Goal: Task Accomplishment & Management: Manage account settings

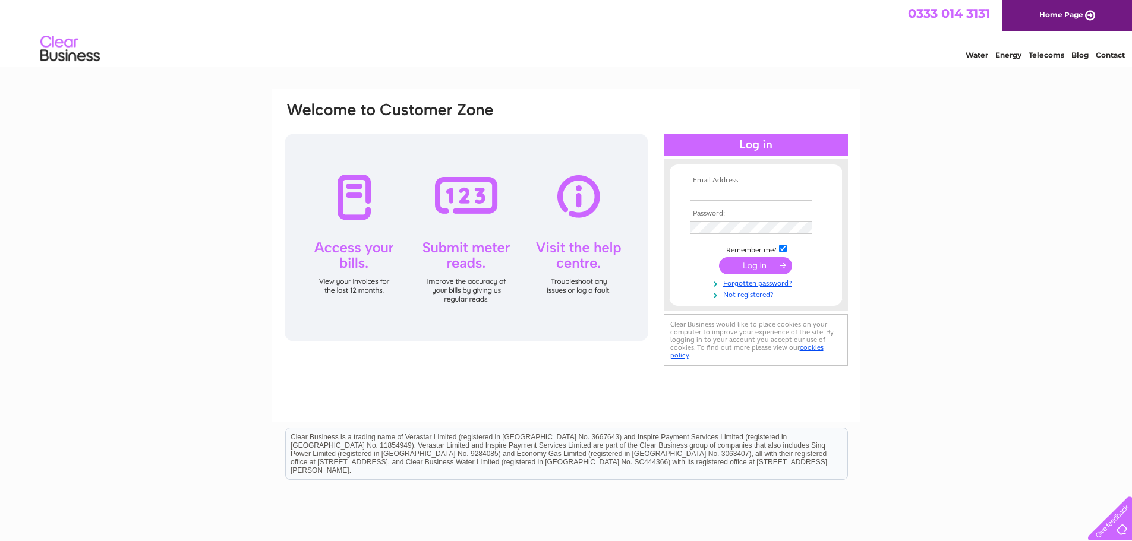
type input "macrae_brothers@yahoo.co.uk"
click at [751, 270] on input "submit" at bounding box center [755, 265] width 73 height 17
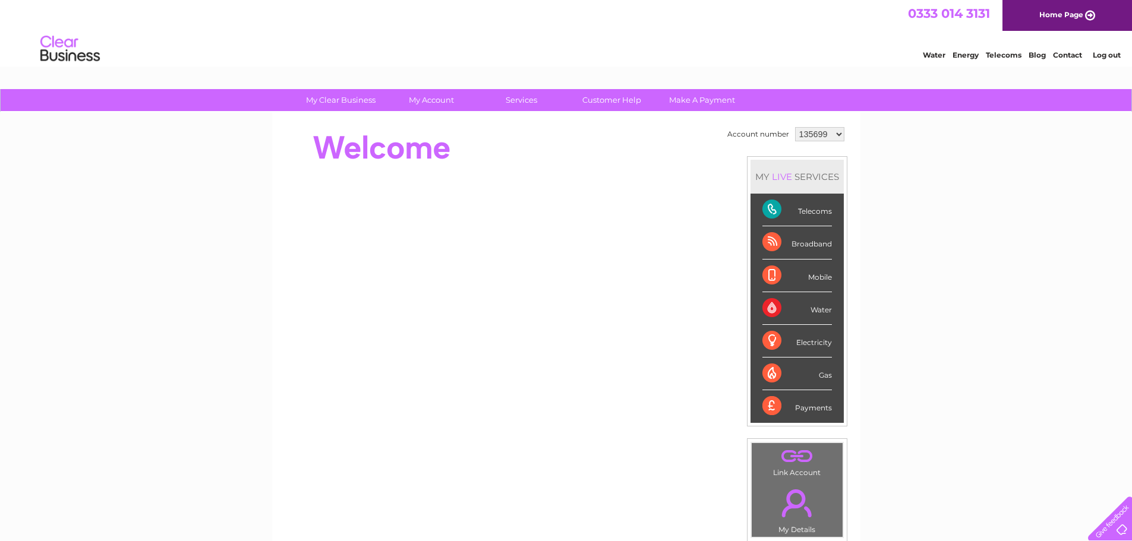
click at [828, 133] on select "135699 1091627" at bounding box center [819, 134] width 49 height 14
click at [827, 135] on select "135699 1091627" at bounding box center [819, 134] width 49 height 14
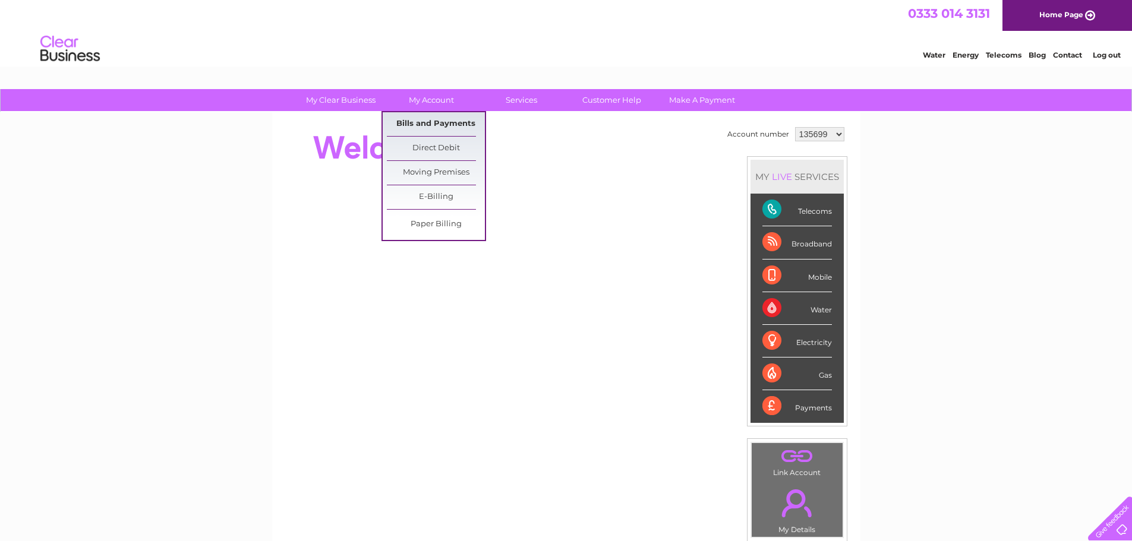
click at [439, 113] on link "Bills and Payments" at bounding box center [436, 124] width 98 height 24
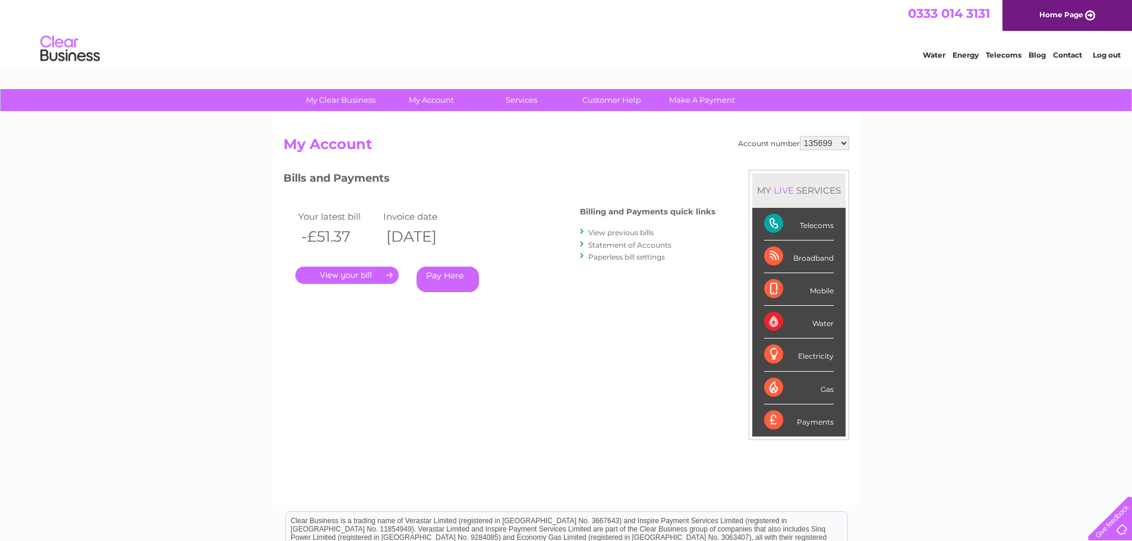
click at [369, 269] on link "." at bounding box center [346, 275] width 103 height 17
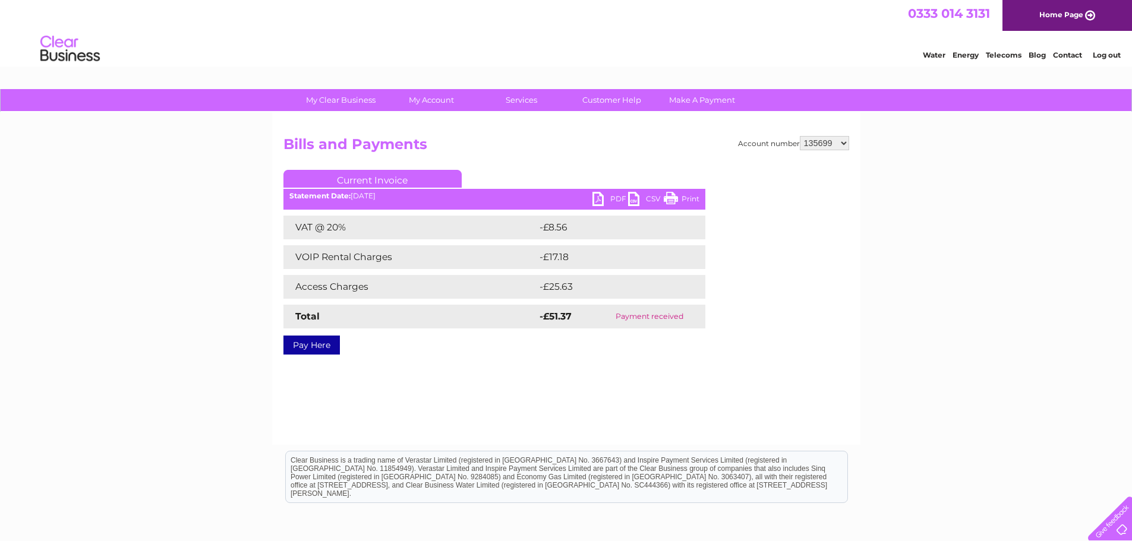
click at [595, 194] on link "PDF" at bounding box center [610, 200] width 36 height 17
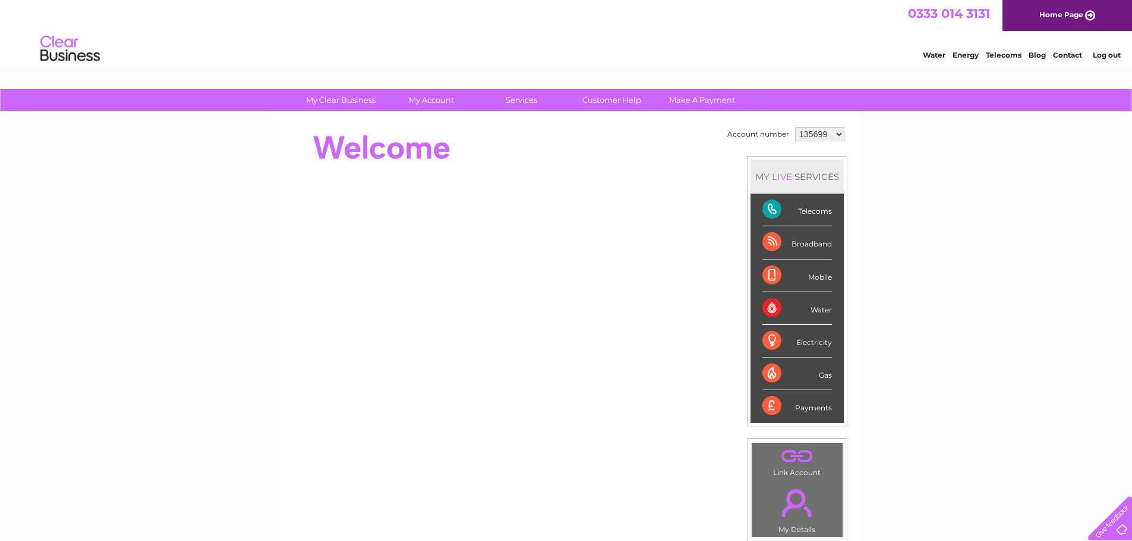
click at [808, 213] on div "Telecoms" at bounding box center [796, 210] width 69 height 33
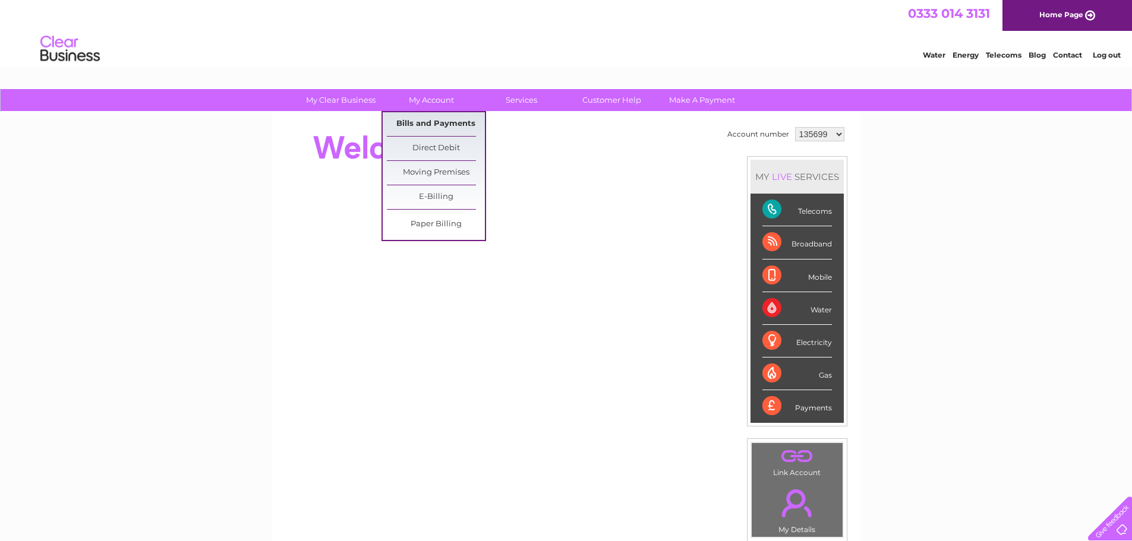
click at [419, 116] on link "Bills and Payments" at bounding box center [436, 124] width 98 height 24
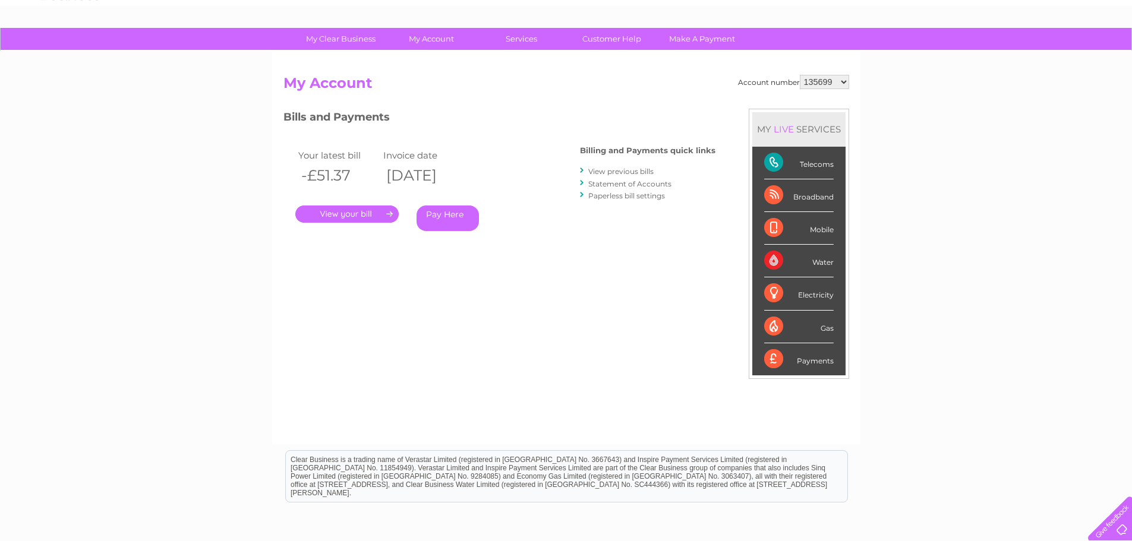
scroll to position [58, 0]
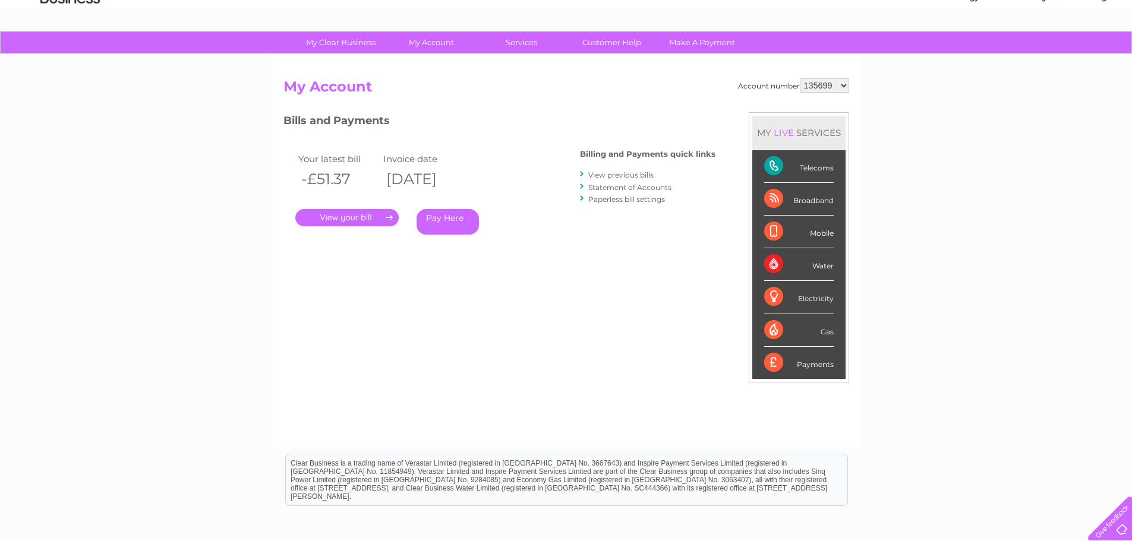
click at [368, 218] on link "." at bounding box center [346, 217] width 103 height 17
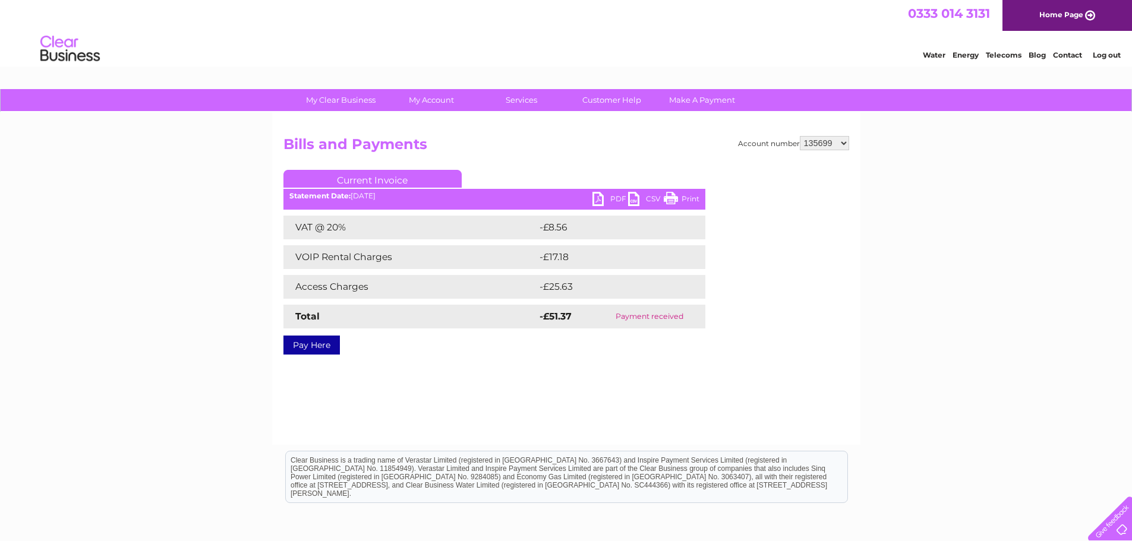
click at [845, 143] on select "135699 1091627" at bounding box center [823, 143] width 49 height 14
click at [845, 144] on select "135699 1091627" at bounding box center [823, 143] width 49 height 14
click at [842, 144] on select "135699 1091627" at bounding box center [823, 143] width 49 height 14
select select "1091627"
click at [799, 136] on select "135699 1091627" at bounding box center [823, 143] width 49 height 14
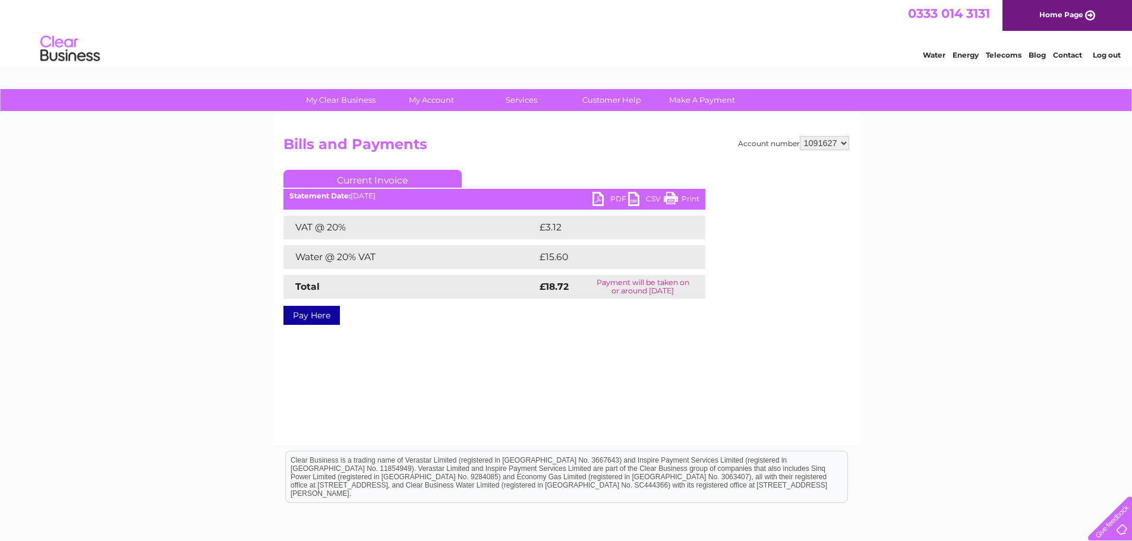
click at [846, 141] on select "135699 1091627" at bounding box center [823, 143] width 49 height 14
select select "135699"
click at [799, 136] on select "135699 1091627" at bounding box center [823, 143] width 49 height 14
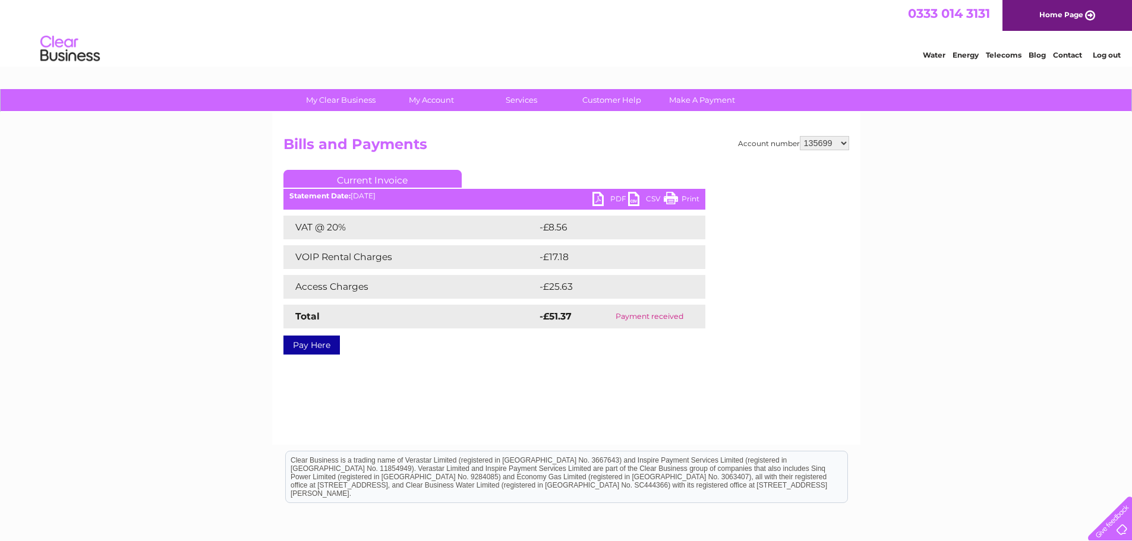
click at [611, 195] on link "PDF" at bounding box center [610, 200] width 36 height 17
click at [839, 145] on select "135699 1091627" at bounding box center [823, 143] width 49 height 14
select select "1091627"
click at [799, 136] on select "135699 1091627" at bounding box center [823, 143] width 49 height 14
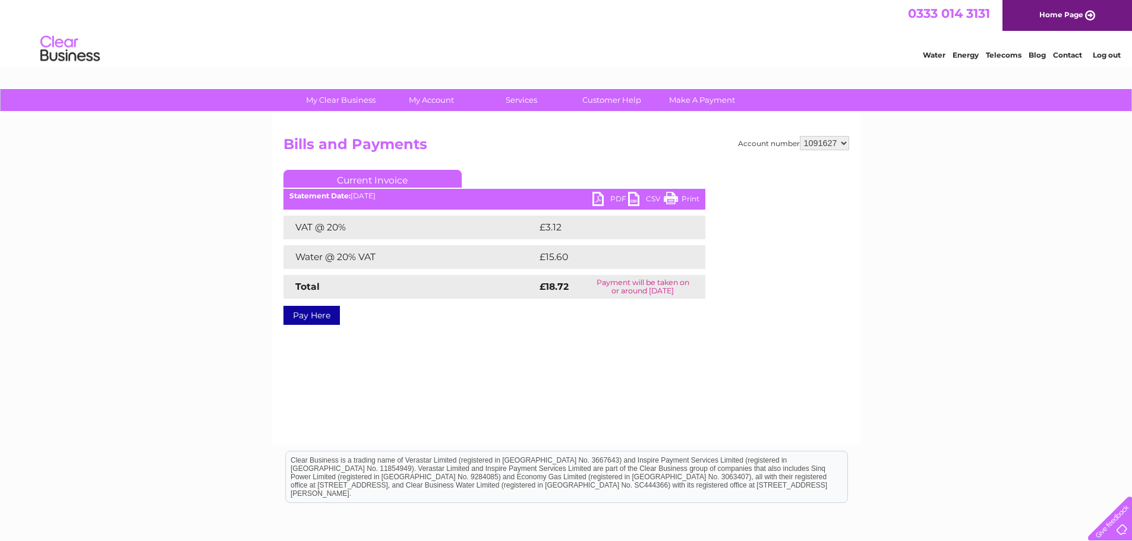
drag, startPoint x: 837, startPoint y: 145, endPoint x: 824, endPoint y: 145, distance: 12.5
click at [825, 146] on select "135699 1091627" at bounding box center [823, 143] width 49 height 14
click at [799, 136] on select "135699 1091627" at bounding box center [823, 143] width 49 height 14
click at [609, 196] on link "PDF" at bounding box center [610, 200] width 36 height 17
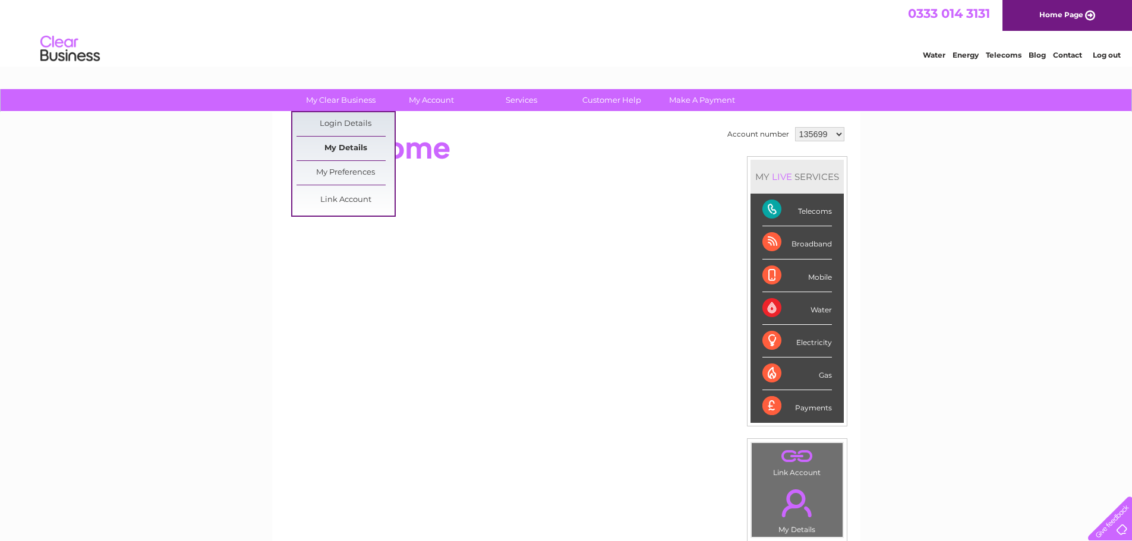
click at [343, 141] on link "My Details" at bounding box center [345, 149] width 98 height 24
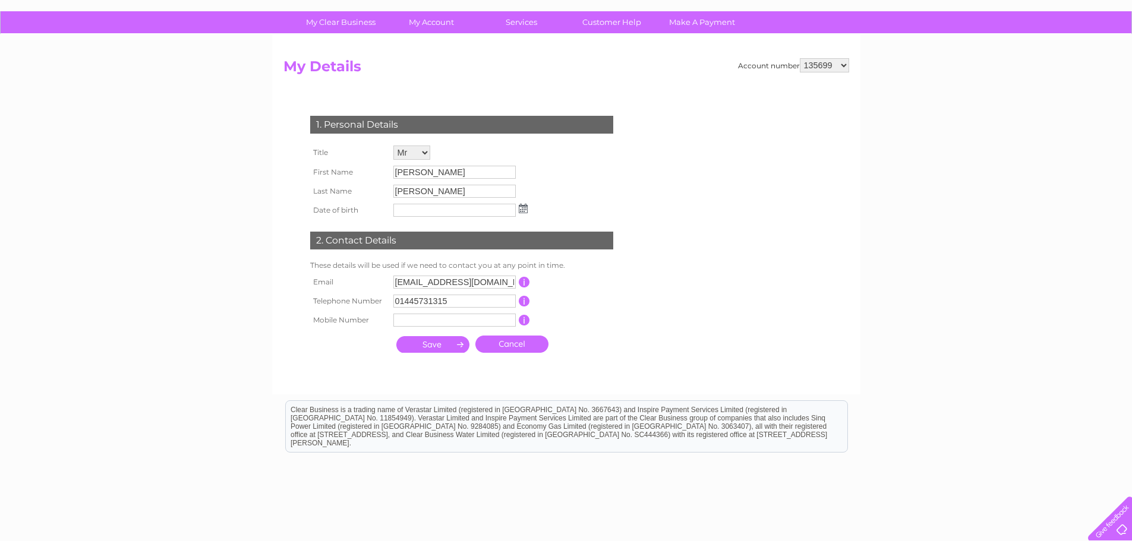
scroll to position [59, 0]
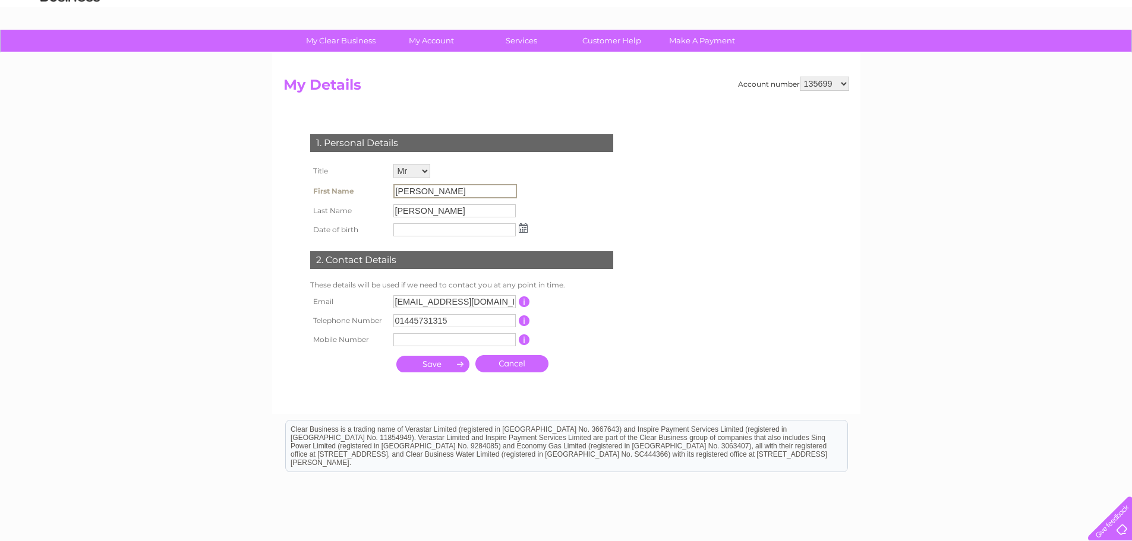
drag, startPoint x: 432, startPoint y: 190, endPoint x: 358, endPoint y: 191, distance: 73.7
click at [358, 191] on tr "First Name [PERSON_NAME]" at bounding box center [418, 191] width 223 height 20
click at [423, 194] on input "[PERSON_NAME]" at bounding box center [455, 191] width 124 height 14
drag, startPoint x: 412, startPoint y: 188, endPoint x: 377, endPoint y: 183, distance: 34.8
click at [377, 182] on tr "First Name [PERSON_NAME]" at bounding box center [418, 191] width 223 height 20
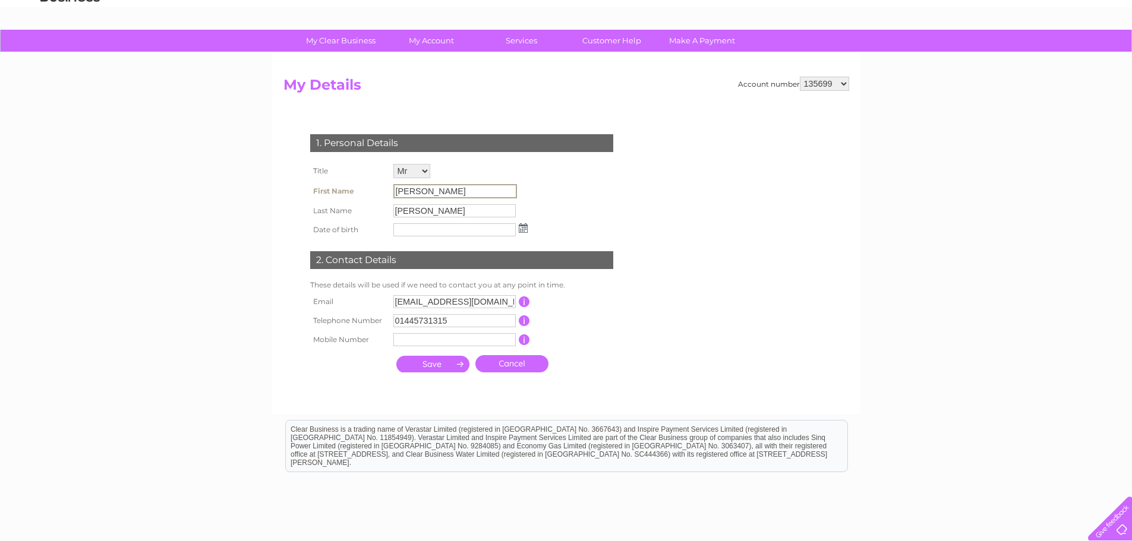
click at [438, 194] on input "Alistair" at bounding box center [455, 191] width 124 height 14
click at [435, 332] on td at bounding box center [454, 339] width 128 height 19
click at [422, 337] on input "text" at bounding box center [454, 338] width 122 height 13
type input "07747133631"
click at [413, 225] on input "text" at bounding box center [455, 229] width 124 height 14
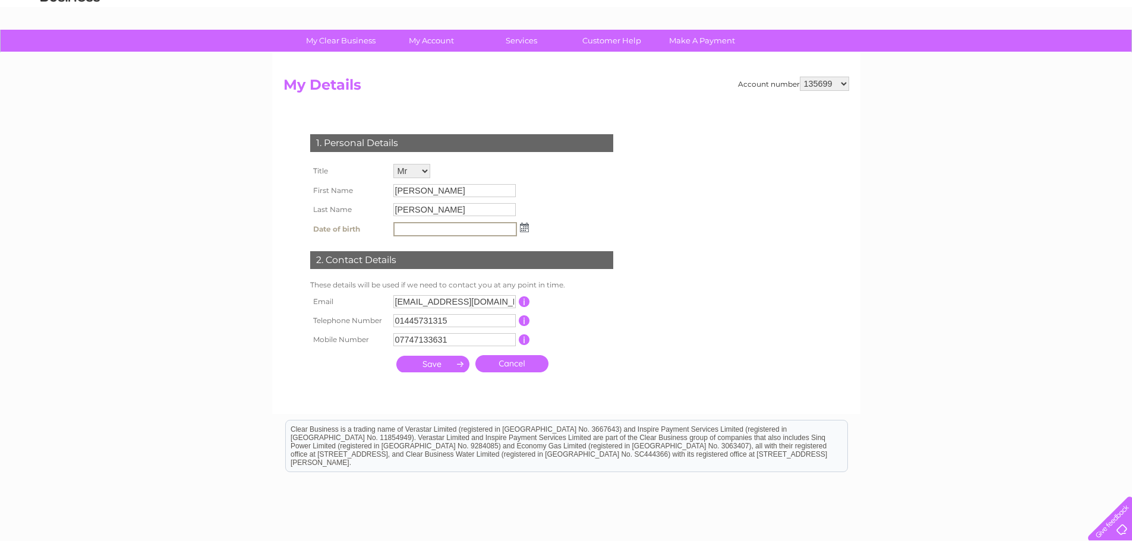
click at [409, 190] on input "Alistair" at bounding box center [454, 190] width 122 height 13
click at [424, 190] on input "Alistair" at bounding box center [455, 191] width 124 height 14
click at [587, 216] on div "1. Personal Details Title Mr Mrs Ms Miss Dr Rev Prof Other First Name Alistair …" at bounding box center [463, 249] width 361 height 255
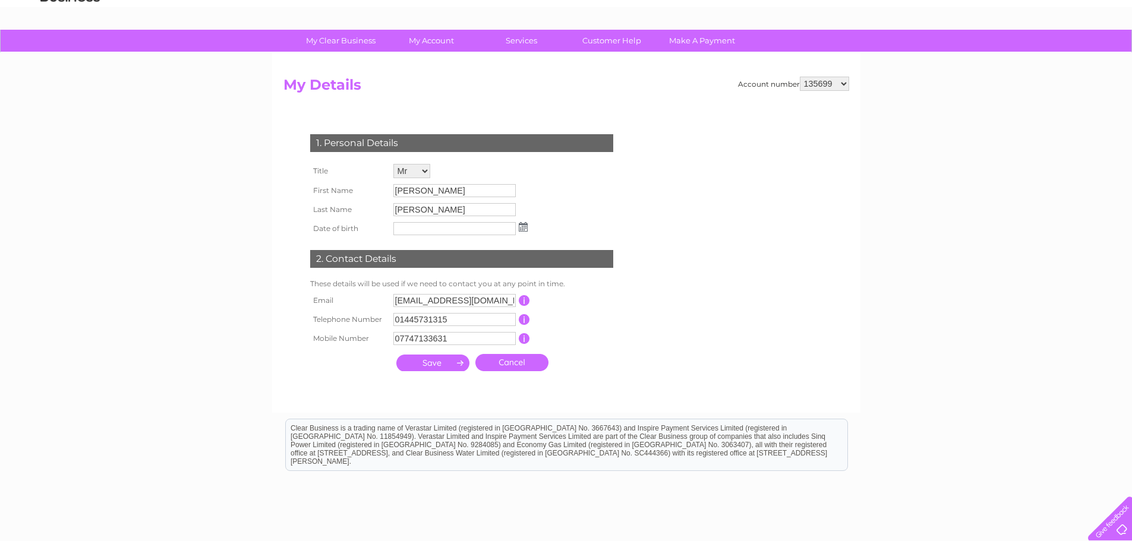
click at [446, 366] on input "submit" at bounding box center [432, 363] width 73 height 17
click at [420, 366] on input "submit" at bounding box center [432, 364] width 73 height 17
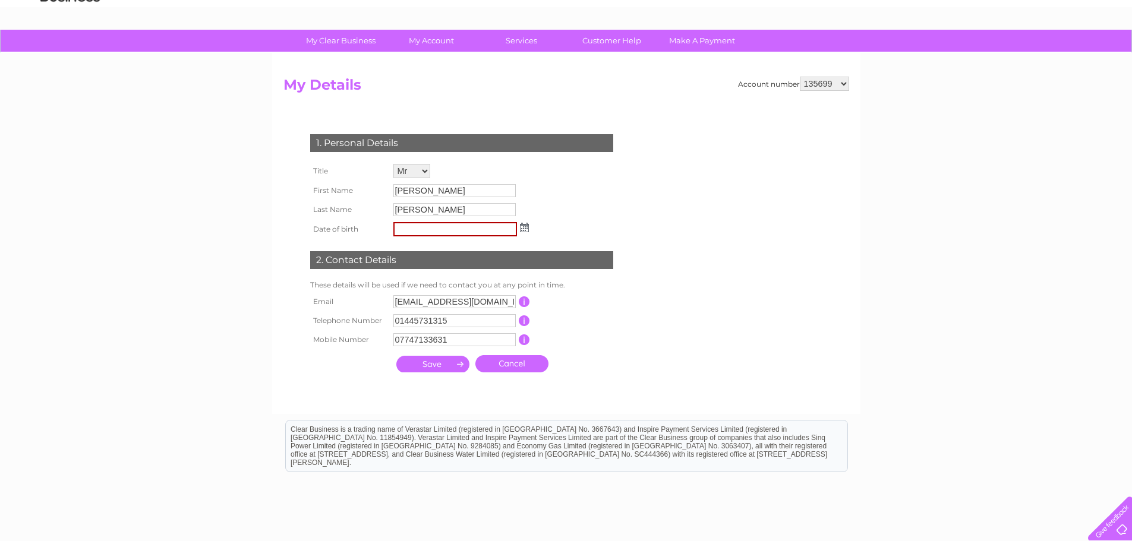
click at [423, 359] on input "submit" at bounding box center [432, 364] width 73 height 17
click at [425, 213] on input "[PERSON_NAME]" at bounding box center [454, 209] width 122 height 13
click at [423, 184] on input "Alistair" at bounding box center [454, 190] width 122 height 13
click at [424, 228] on input "text" at bounding box center [455, 230] width 124 height 14
type input "14/01/1980"
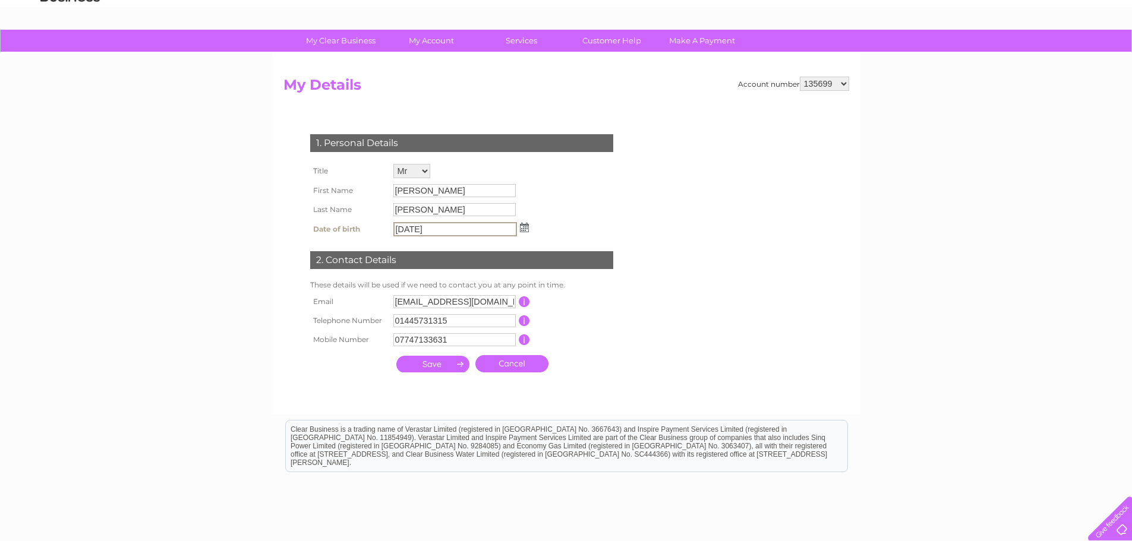
click at [418, 365] on input "submit" at bounding box center [432, 364] width 73 height 17
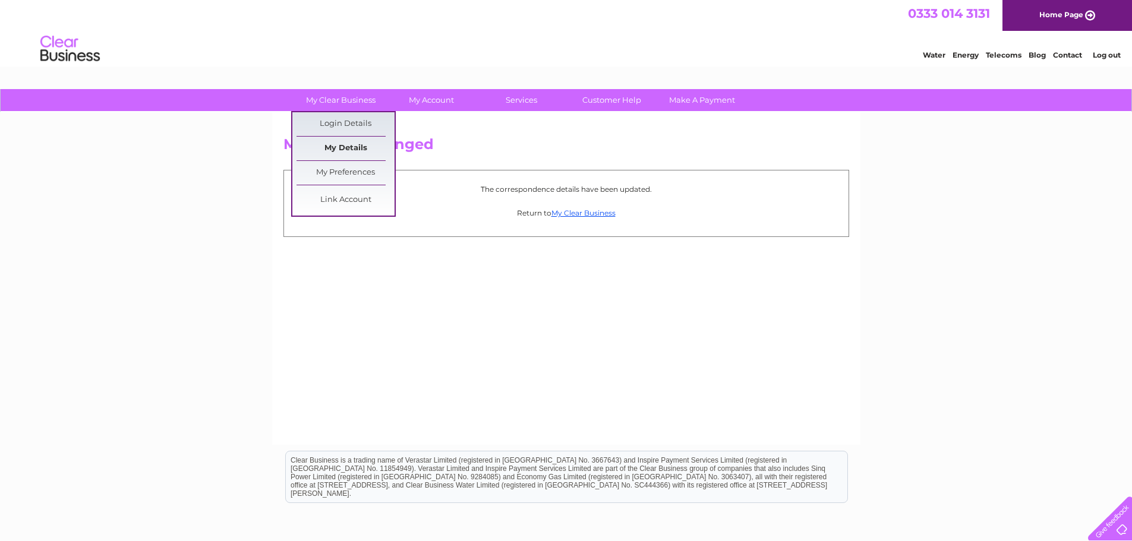
click at [356, 143] on link "My Details" at bounding box center [345, 149] width 98 height 24
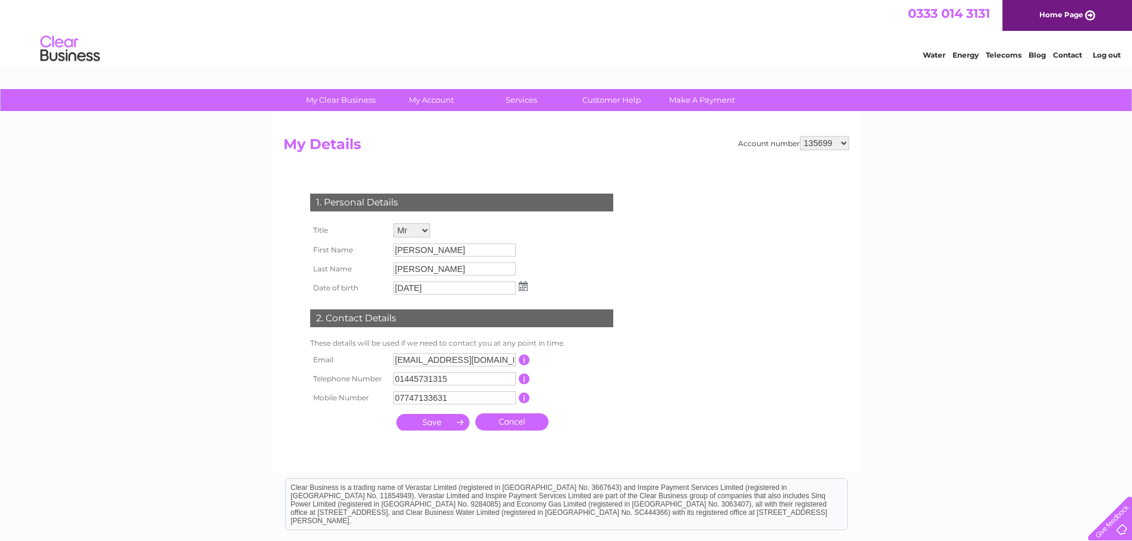
click at [431, 252] on input "[PERSON_NAME]" at bounding box center [454, 250] width 122 height 13
drag, startPoint x: 429, startPoint y: 251, endPoint x: 349, endPoint y: 254, distance: 80.8
click at [350, 254] on tr "First Name [PERSON_NAME]" at bounding box center [418, 251] width 223 height 20
click at [560, 248] on div "1. Personal Details Title Mr Mrs Ms Miss Dr Rev Prof Other First Name [PERSON_N…" at bounding box center [463, 310] width 361 height 256
click at [451, 380] on input "01445731315" at bounding box center [454, 378] width 122 height 13
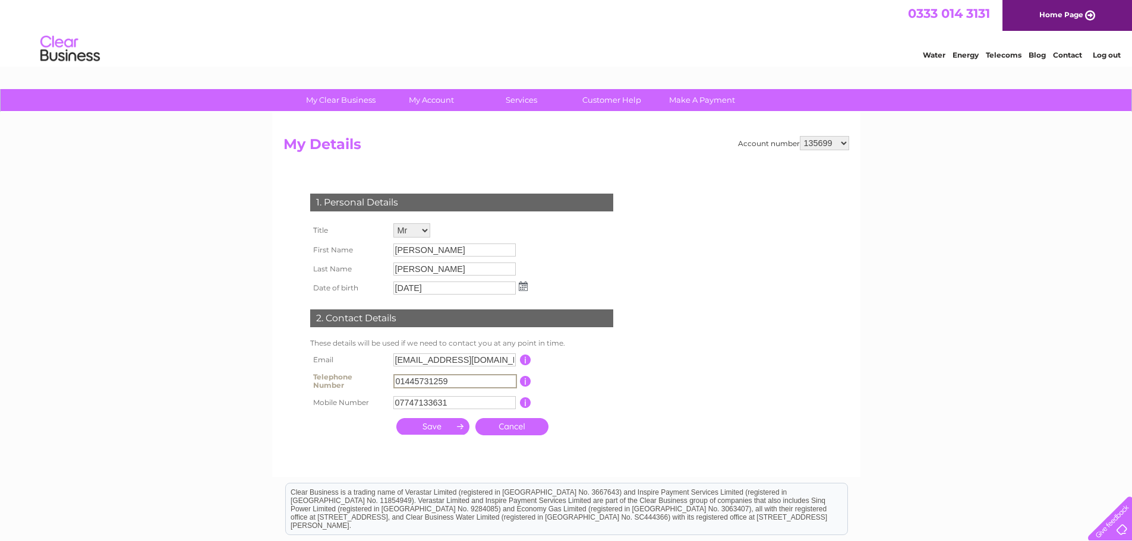
type input "01445731259"
click at [566, 385] on td "This should be a valid landline telephone number starting with either 01, 02, 0…" at bounding box center [578, 381] width 95 height 24
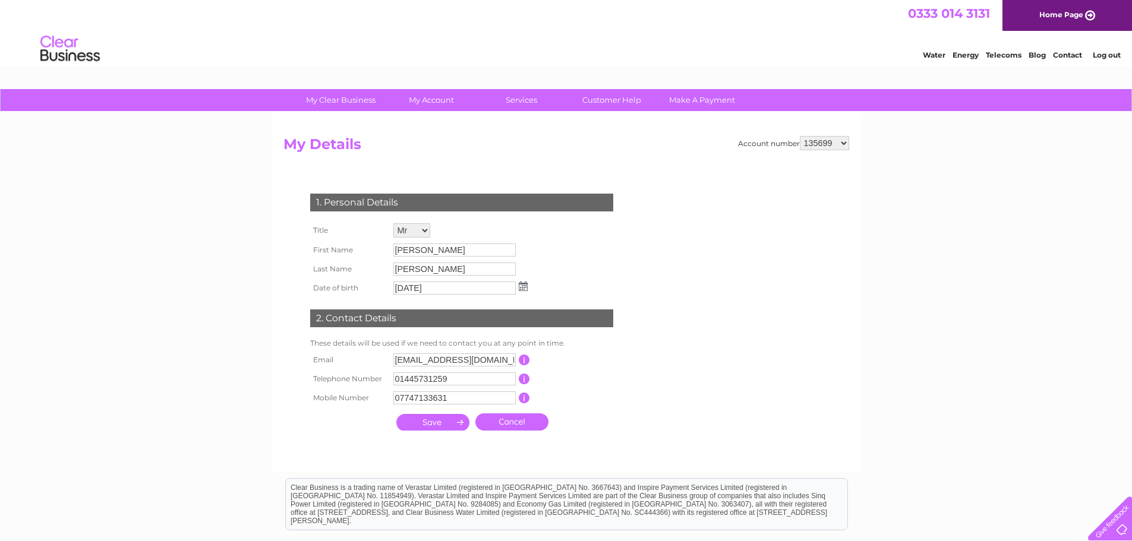
click at [434, 418] on input "submit" at bounding box center [432, 422] width 73 height 17
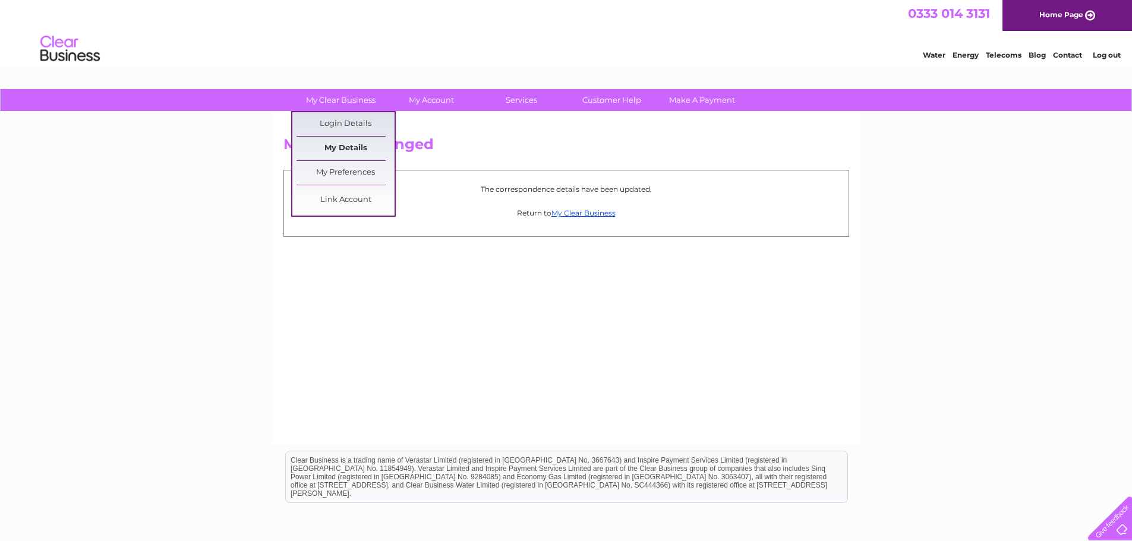
click at [358, 145] on link "My Details" at bounding box center [345, 149] width 98 height 24
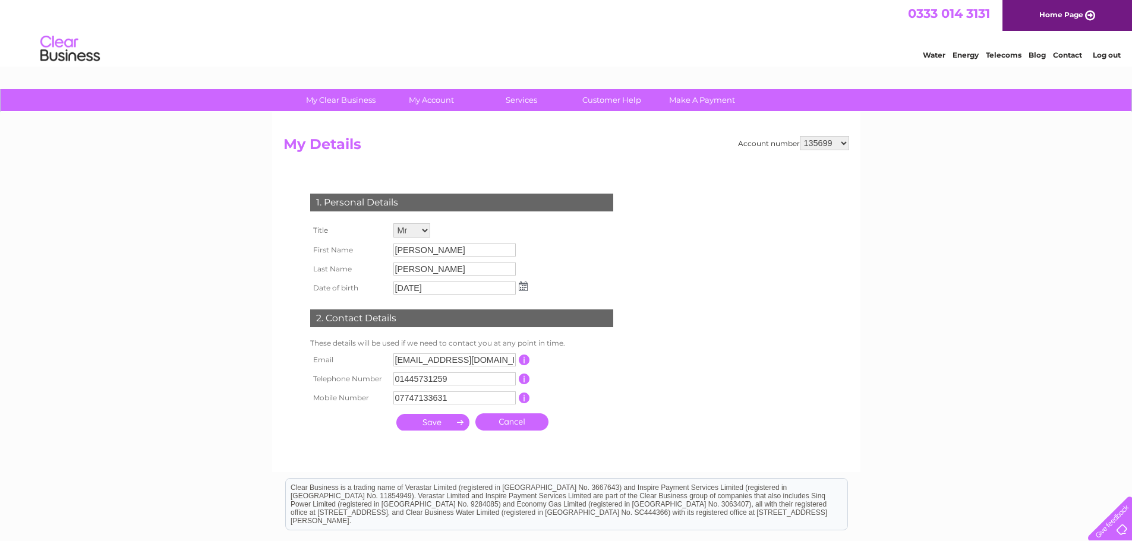
click at [843, 141] on select "135699 1091627" at bounding box center [823, 143] width 49 height 14
select select "1091627"
click at [799, 136] on select "135699 1091627" at bounding box center [823, 143] width 49 height 14
drag, startPoint x: 426, startPoint y: 249, endPoint x: 347, endPoint y: 249, distance: 78.4
click at [347, 249] on tr "First Name Alistar" at bounding box center [418, 251] width 223 height 20
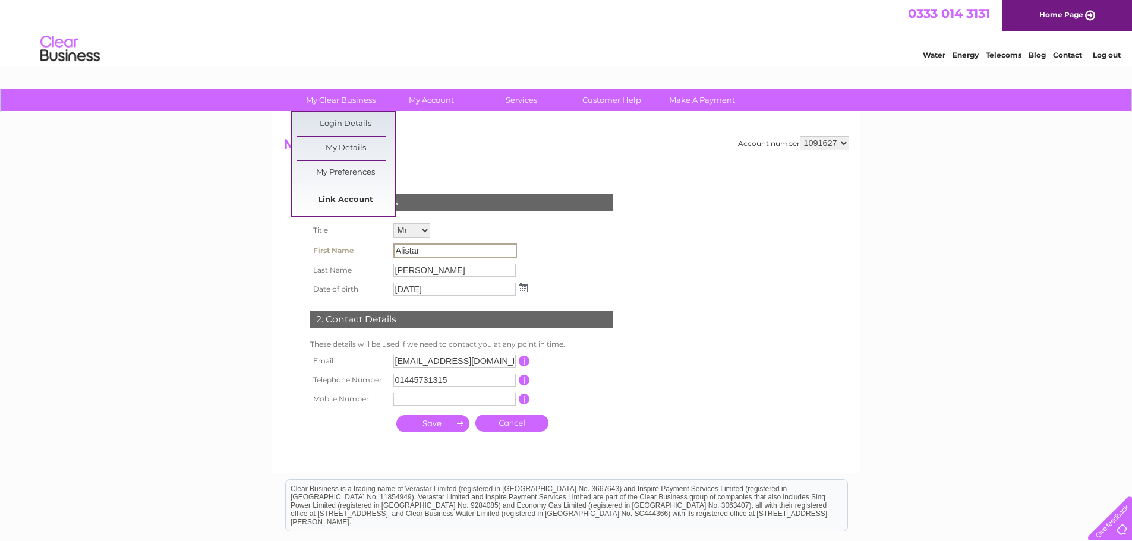
click at [355, 197] on link "Link Account" at bounding box center [345, 200] width 98 height 24
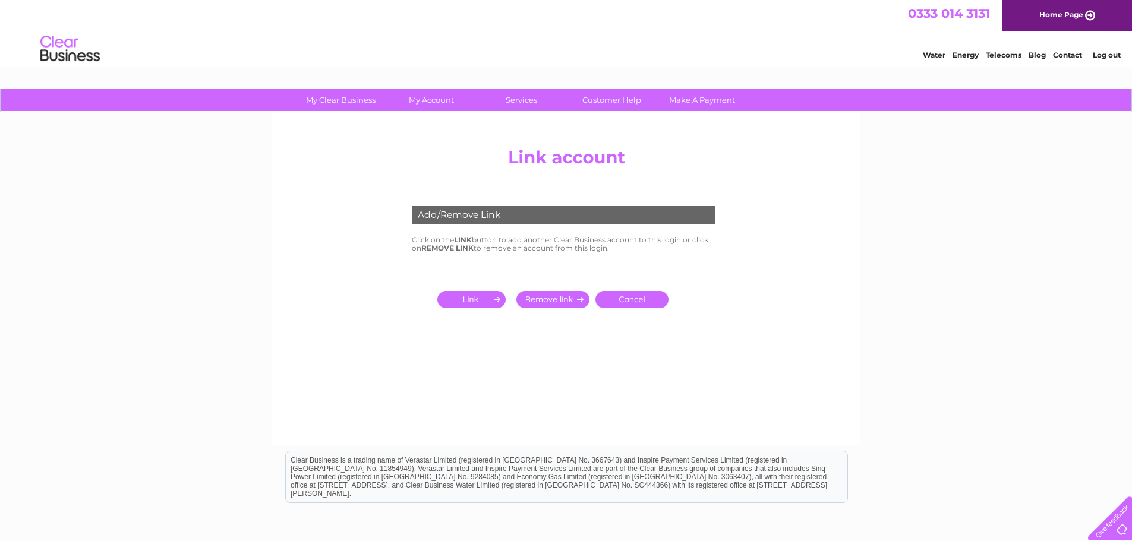
click at [486, 297] on input "submit" at bounding box center [473, 299] width 73 height 17
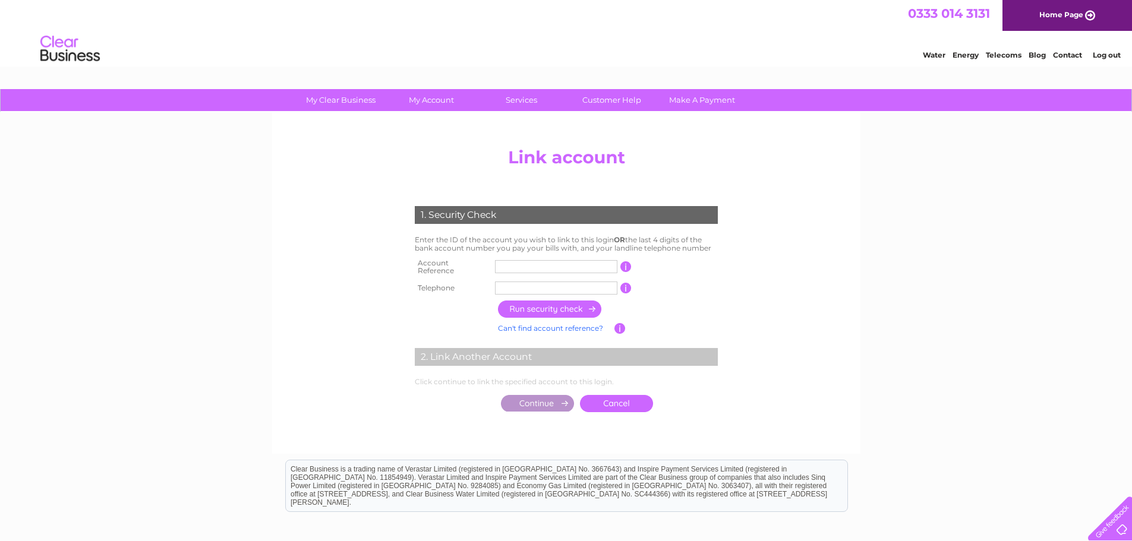
click at [510, 266] on input "text" at bounding box center [556, 266] width 122 height 13
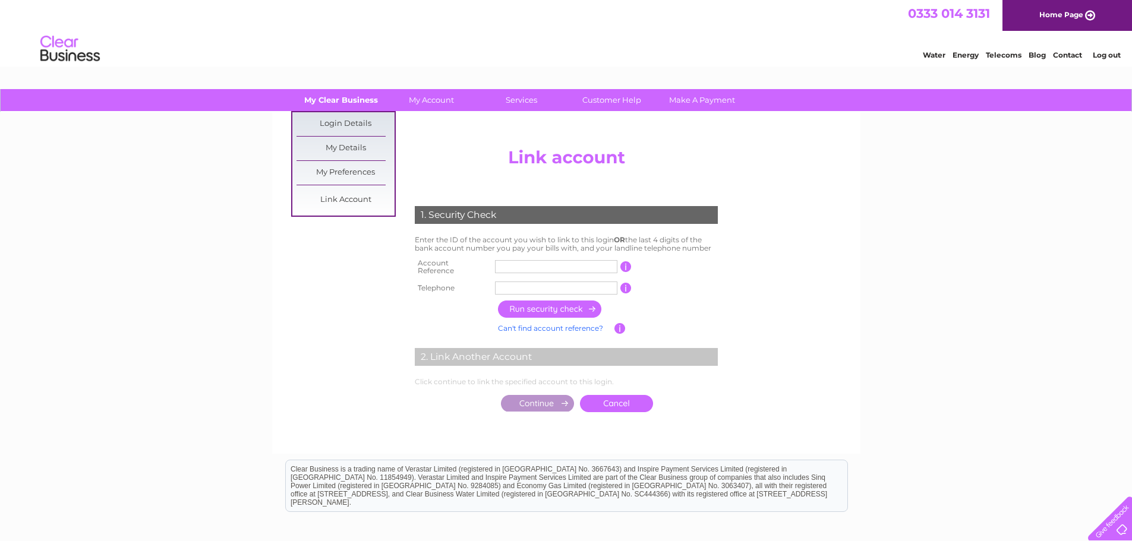
click at [328, 100] on link "My Clear Business" at bounding box center [341, 100] width 98 height 22
click at [335, 118] on link "Login Details" at bounding box center [345, 124] width 98 height 24
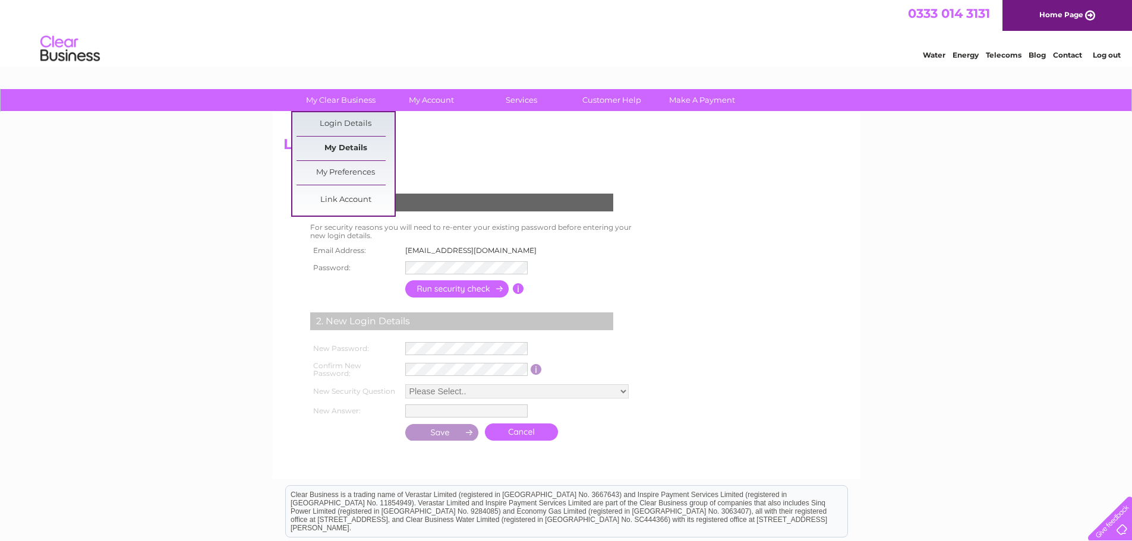
click at [346, 140] on link "My Details" at bounding box center [345, 149] width 98 height 24
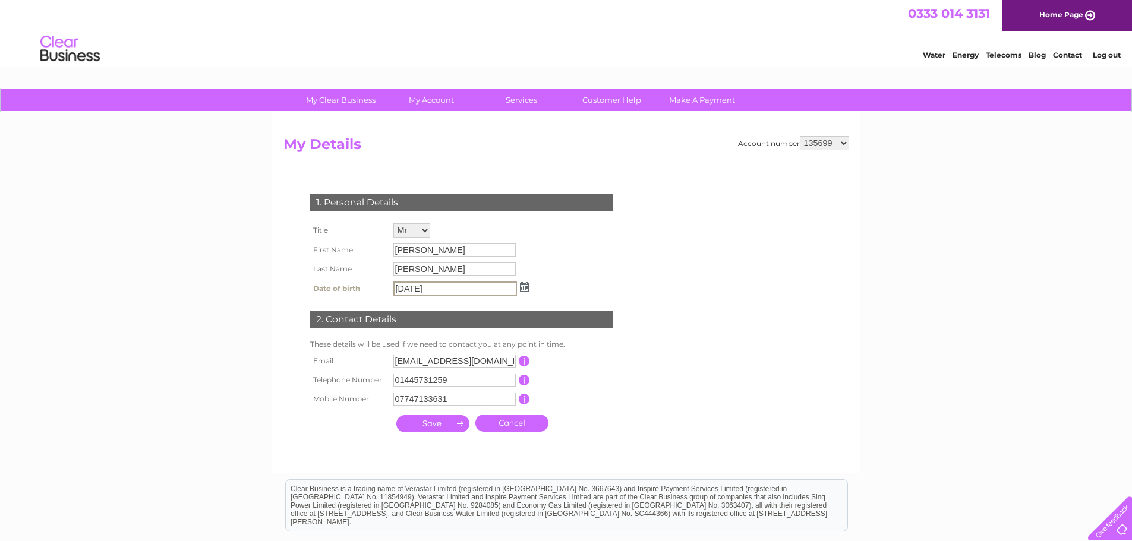
drag, startPoint x: 445, startPoint y: 283, endPoint x: 373, endPoint y: 290, distance: 72.8
click at [374, 291] on tr "Date of birth 14/01/1980" at bounding box center [419, 289] width 225 height 20
click at [535, 247] on div "1. Personal Details Title Mr Mrs Ms Miss Dr Rev Prof Other First Name Alistair …" at bounding box center [463, 309] width 361 height 255
click at [844, 141] on select "135699 1091627" at bounding box center [823, 143] width 49 height 14
select select "1091627"
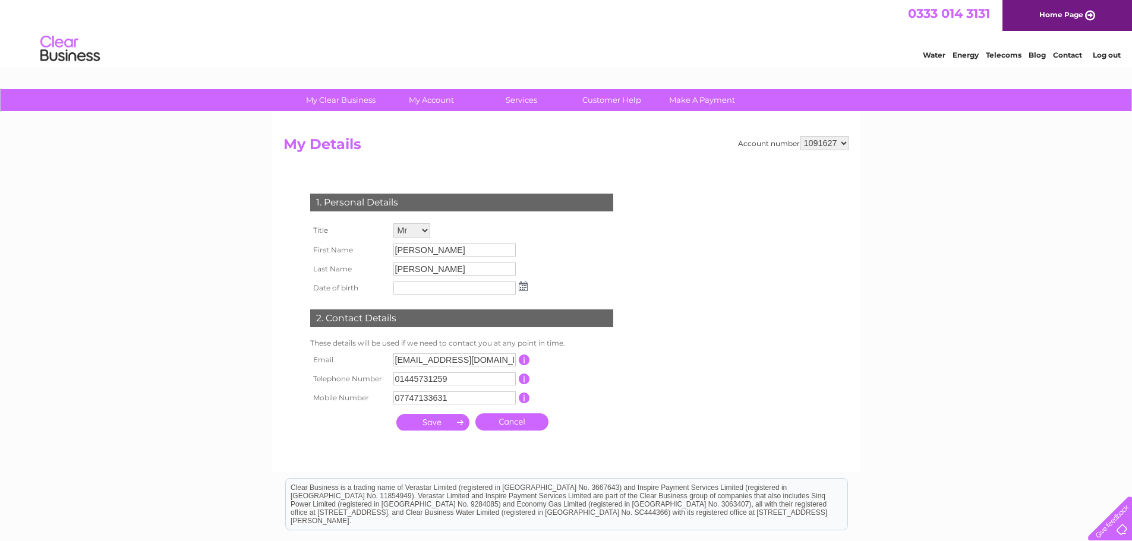
click at [799, 136] on select "135699 1091627" at bounding box center [823, 143] width 49 height 14
drag, startPoint x: 447, startPoint y: 287, endPoint x: 323, endPoint y: 286, distance: 124.1
click at [323, 286] on tr "Date of birth 03/12/1935" at bounding box center [419, 289] width 225 height 20
click at [846, 143] on select "135699 1091627" at bounding box center [823, 143] width 49 height 14
select select "135699"
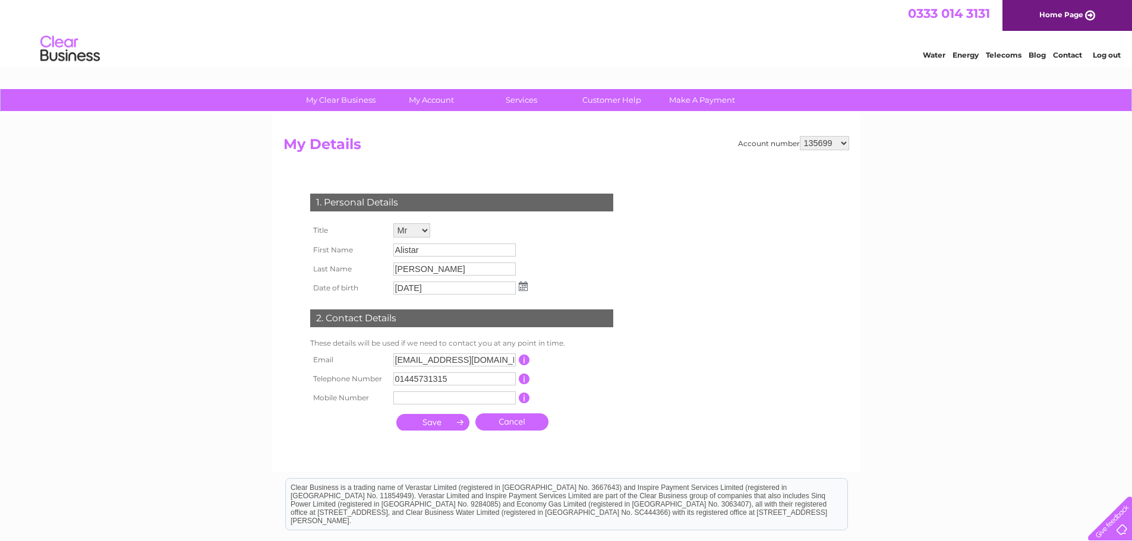
click at [799, 136] on select "135699 1091627" at bounding box center [823, 143] width 49 height 14
drag, startPoint x: 444, startPoint y: 287, endPoint x: 306, endPoint y: 284, distance: 137.8
click at [312, 286] on tr "Date of birth [DATE]" at bounding box center [419, 289] width 225 height 20
click at [441, 291] on input "[DATE]" at bounding box center [455, 289] width 124 height 14
click at [576, 258] on div "1. Personal Details Title Mr Mrs Ms Miss Dr Rev Prof Other First Name Alistair …" at bounding box center [463, 309] width 361 height 255
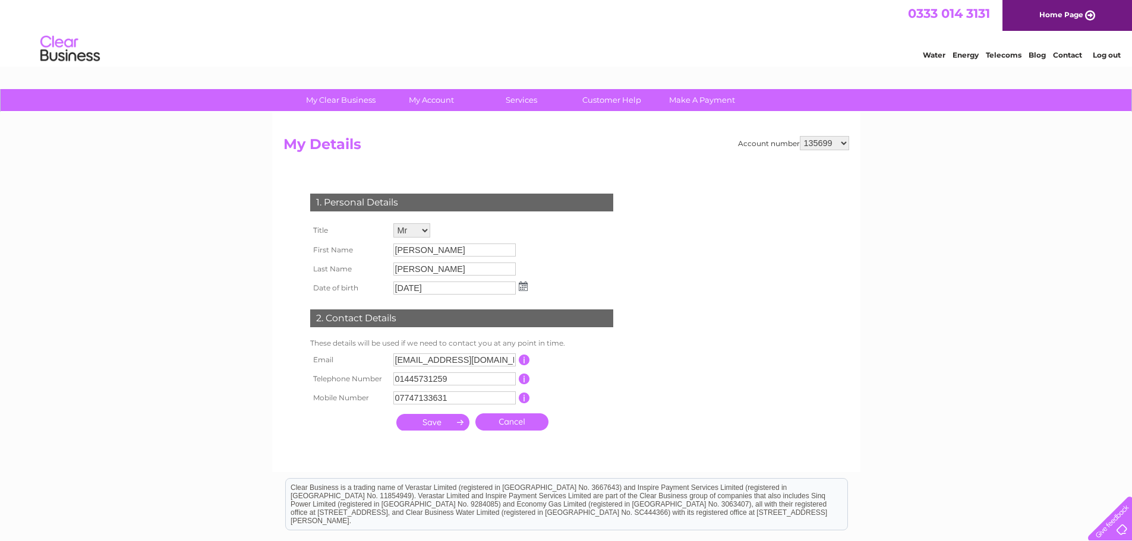
click at [843, 146] on select "135699 1091627" at bounding box center [823, 143] width 49 height 14
select select "1091627"
click at [799, 136] on select "135699 1091627" at bounding box center [823, 143] width 49 height 14
drag, startPoint x: 435, startPoint y: 290, endPoint x: 406, endPoint y: 287, distance: 29.8
click at [400, 287] on input "[DATE]" at bounding box center [455, 289] width 124 height 14
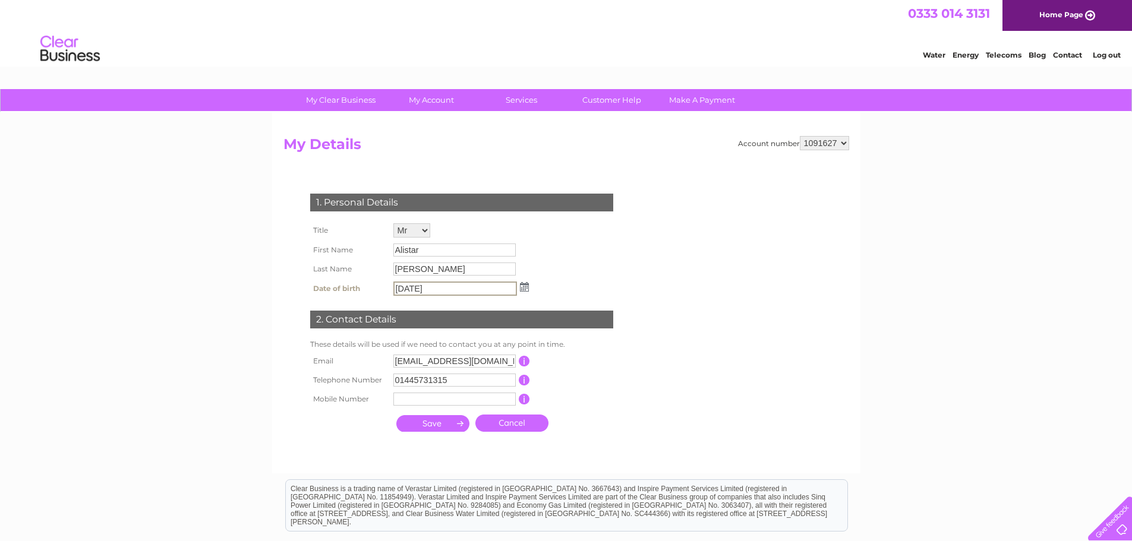
drag, startPoint x: 439, startPoint y: 286, endPoint x: 395, endPoint y: 290, distance: 44.2
click at [395, 290] on input "03/12/1935" at bounding box center [455, 289] width 124 height 14
click at [848, 144] on select "135699 1091627" at bounding box center [823, 143] width 49 height 14
select select "135699"
click at [799, 136] on select "135699 1091627" at bounding box center [823, 143] width 49 height 14
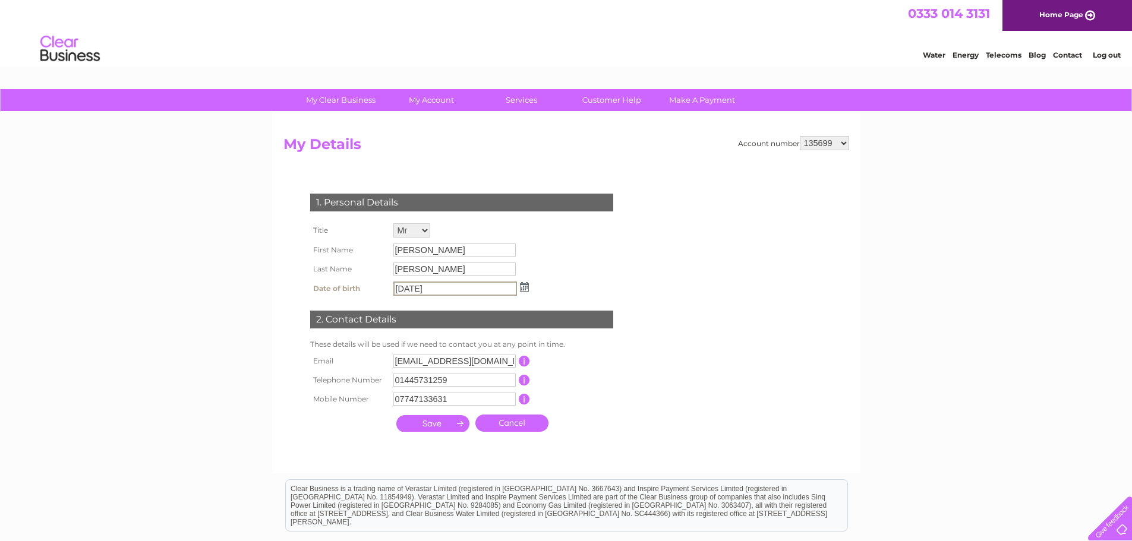
drag, startPoint x: 445, startPoint y: 287, endPoint x: 366, endPoint y: 287, distance: 78.4
click at [366, 287] on tr "Date of birth [DATE]" at bounding box center [419, 289] width 225 height 20
paste input "text"
click at [431, 287] on input "[DATE]" at bounding box center [455, 289] width 124 height 14
drag, startPoint x: 441, startPoint y: 287, endPoint x: 342, endPoint y: 280, distance: 99.5
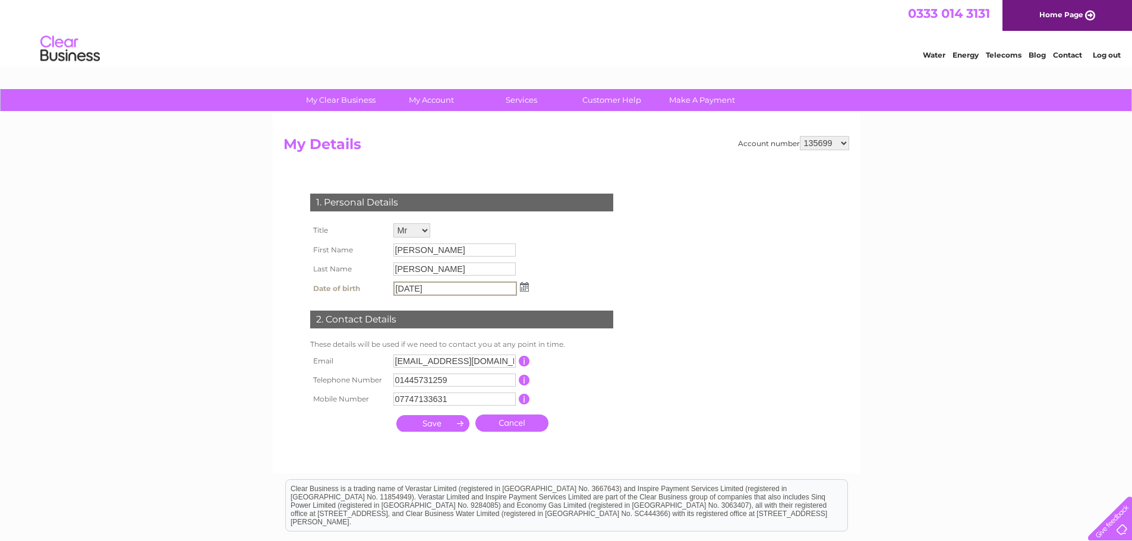
click at [342, 280] on tr "Date of birth [DATE]" at bounding box center [419, 289] width 225 height 20
type input "[DATE]"
click at [618, 251] on div "1. Personal Details Title Mr Mrs Ms Miss Dr Rev Prof Other First Name [PERSON_N…" at bounding box center [463, 309] width 361 height 255
click at [842, 144] on select "135699 1091627" at bounding box center [823, 143] width 49 height 14
select select "1091627"
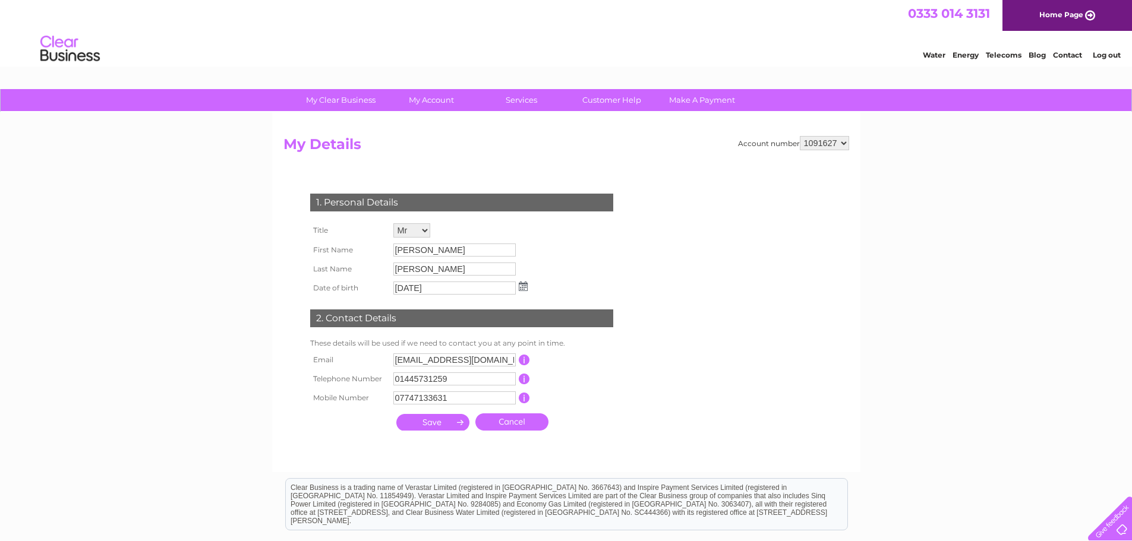
click at [799, 136] on select "135699 1091627" at bounding box center [823, 143] width 49 height 14
click at [840, 138] on select "135699 1091627" at bounding box center [823, 143] width 49 height 14
select select "135699"
click at [799, 136] on select "135699 1091627" at bounding box center [823, 143] width 49 height 14
click at [843, 139] on select "135699 1091627" at bounding box center [823, 143] width 49 height 14
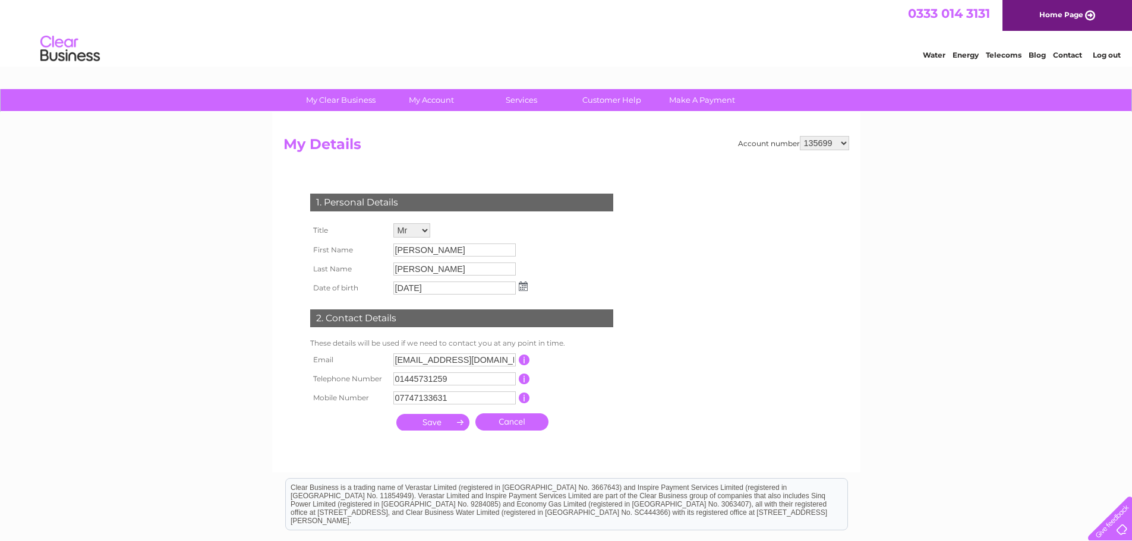
select select "1091627"
click at [799, 136] on select "135699 1091627" at bounding box center [823, 143] width 49 height 14
click at [423, 400] on input "text" at bounding box center [454, 397] width 122 height 13
type input "07747133631"
click at [649, 400] on form "Account number 135699 1091627 My Details 1. Personal Details Title Mr Mrs Ms Mi…" at bounding box center [565, 298] width 565 height 324
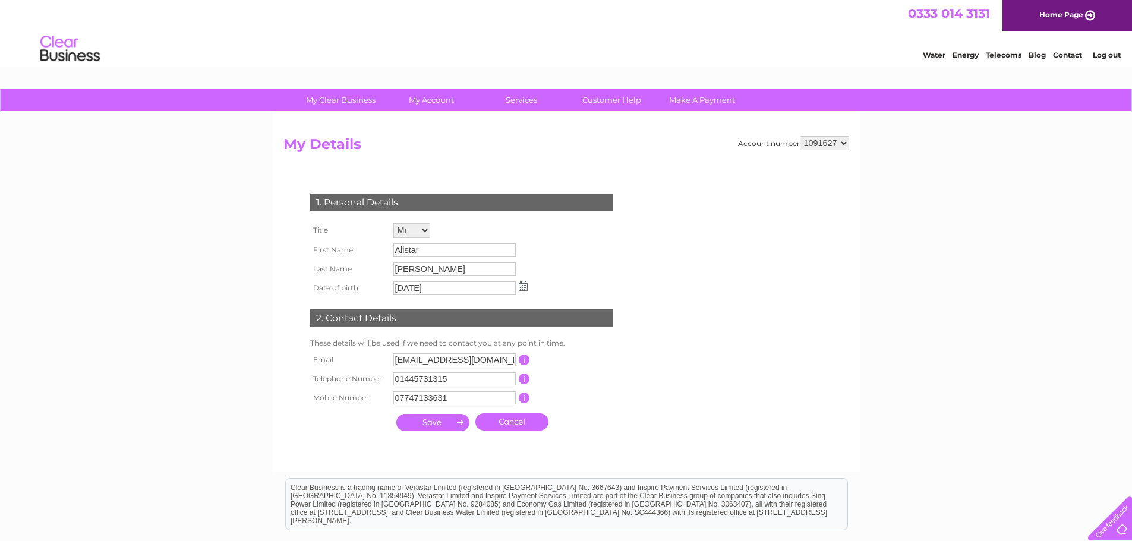
click at [441, 415] on input "submit" at bounding box center [432, 422] width 73 height 17
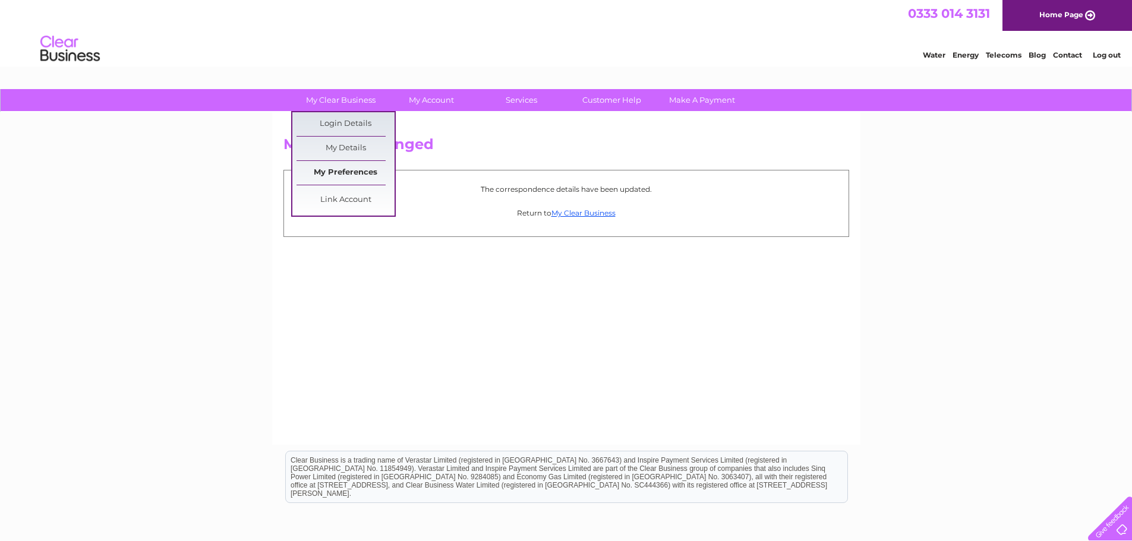
click at [343, 179] on link "My Preferences" at bounding box center [345, 173] width 98 height 24
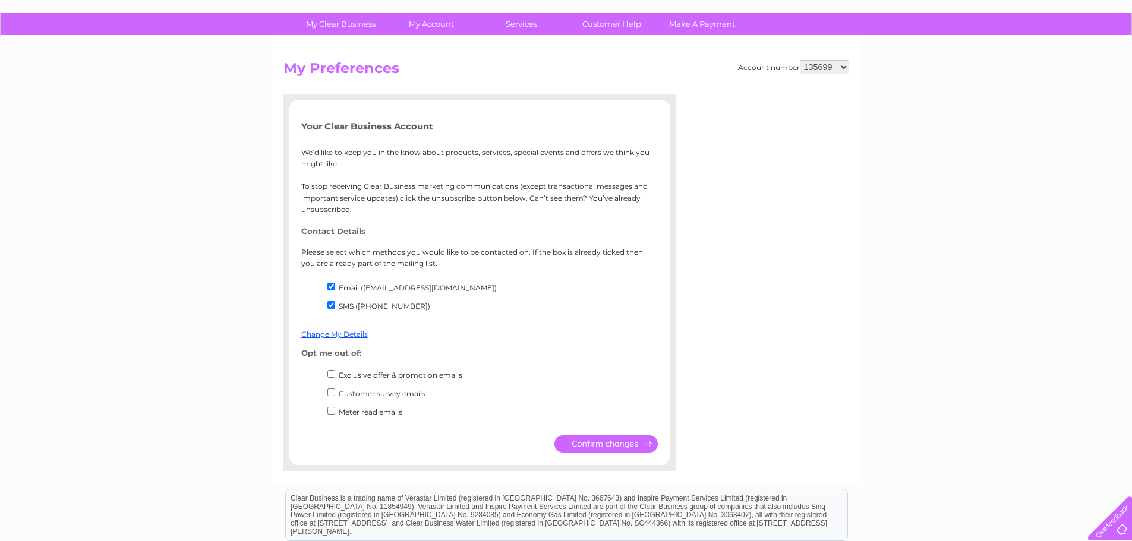
scroll to position [52, 0]
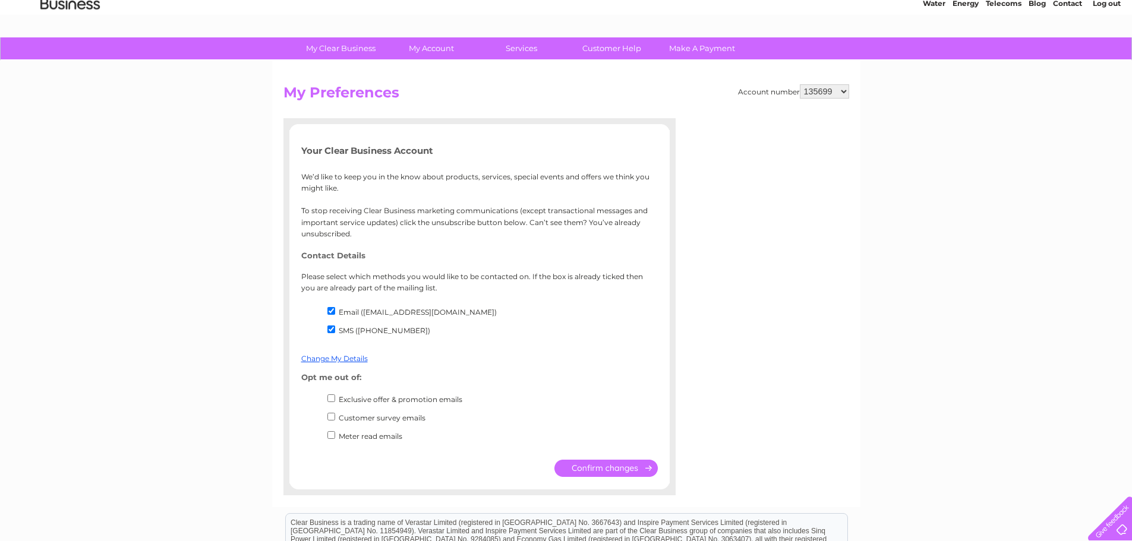
click at [331, 405] on li "Exclusive offer & promotion emails" at bounding box center [491, 402] width 333 height 18
click at [332, 399] on input "Exclusive offer & promotion emails" at bounding box center [331, 398] width 8 height 8
checkbox input "true"
click at [333, 418] on input "Customer survey emails" at bounding box center [331, 417] width 8 height 8
checkbox input "true"
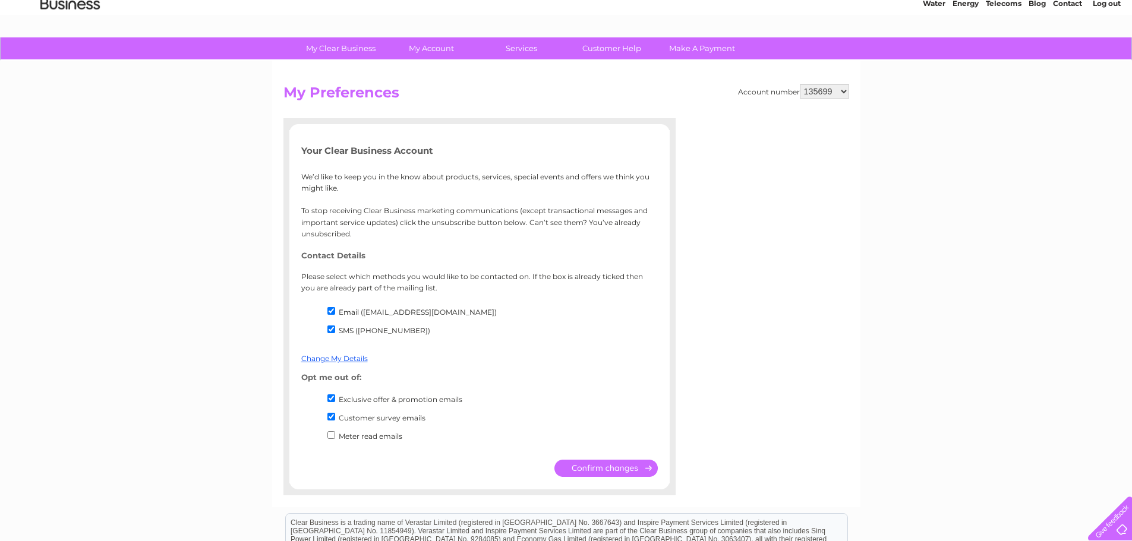
drag, startPoint x: 606, startPoint y: 466, endPoint x: 598, endPoint y: 458, distance: 10.9
click at [603, 463] on input "submit" at bounding box center [605, 468] width 103 height 17
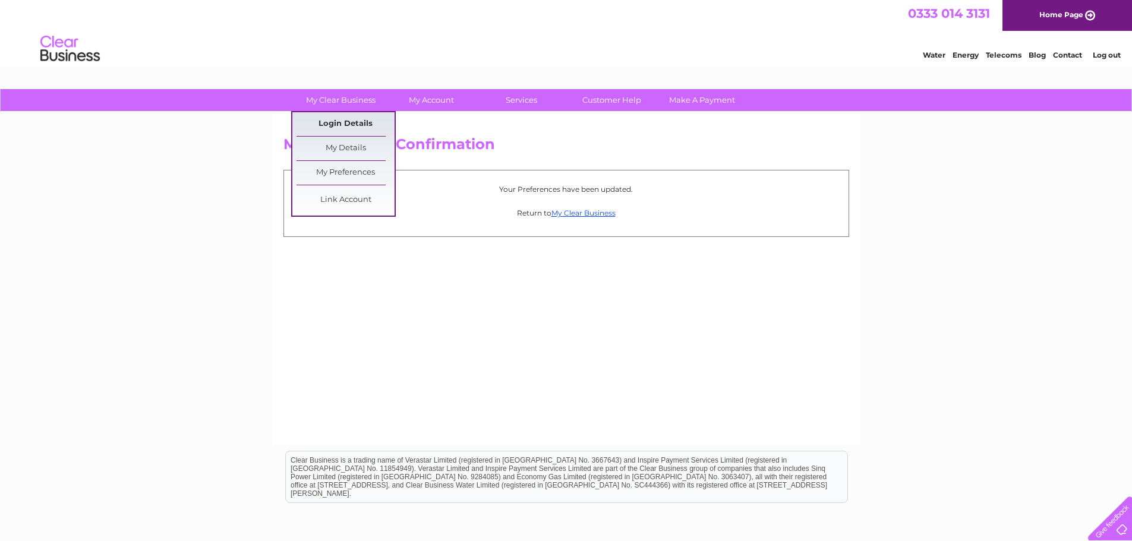
click at [330, 118] on link "Login Details" at bounding box center [345, 124] width 98 height 24
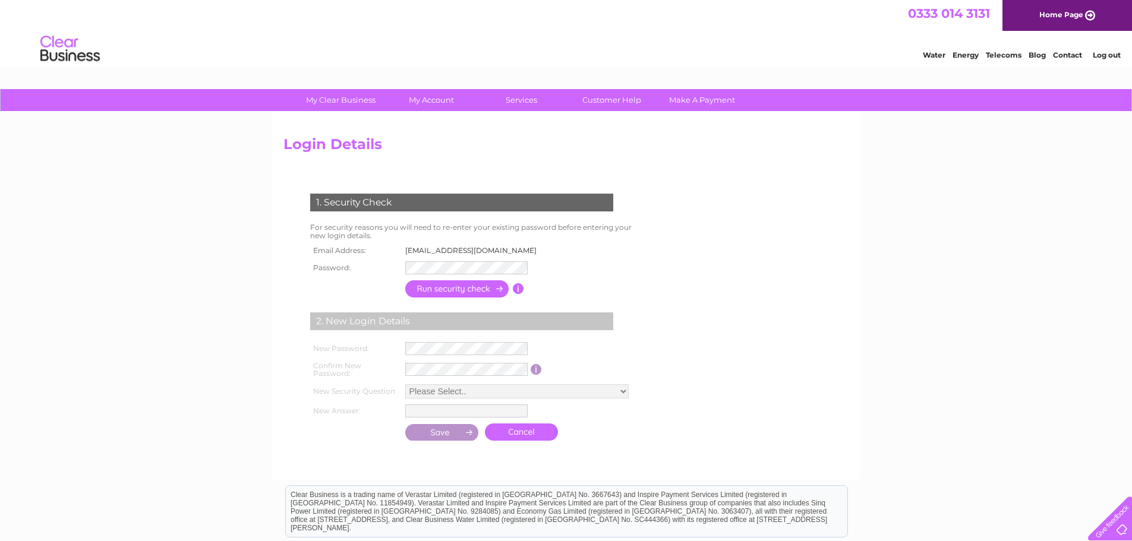
click at [780, 245] on form "1. Security Check For security reasons you will need to re-enter your existing …" at bounding box center [565, 319] width 565 height 298
